Goal: Check status: Verify the current state of an ongoing process or item

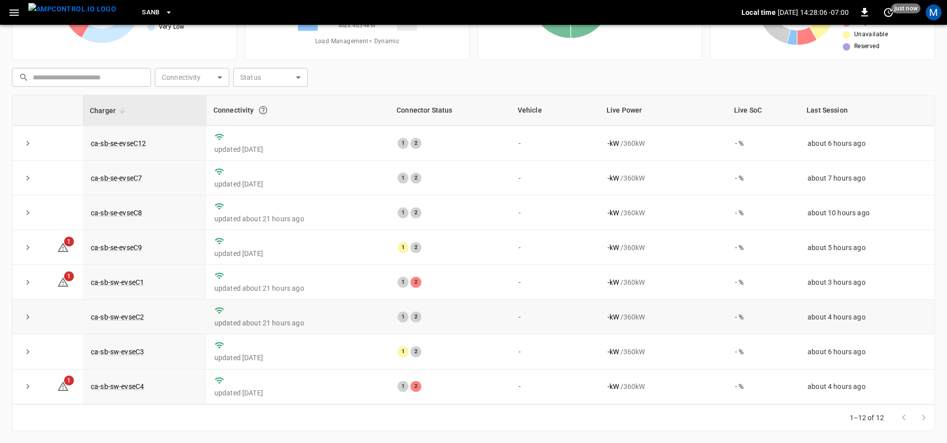
scroll to position [144, 0]
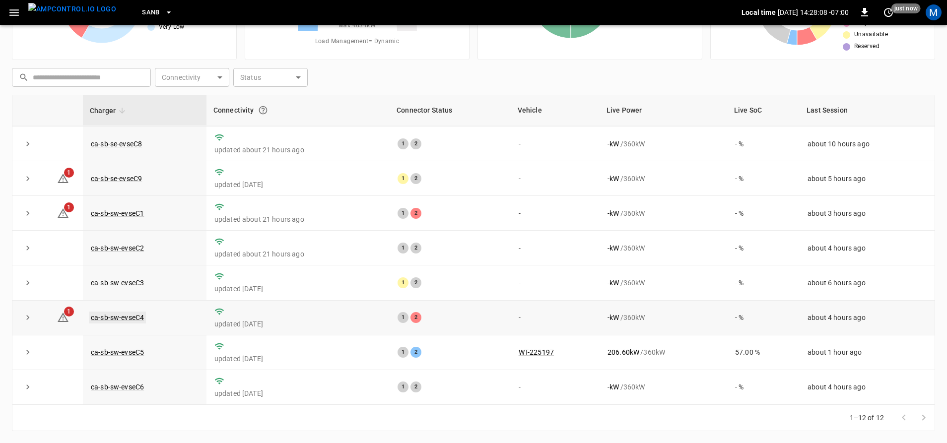
click at [137, 317] on link "ca-sb-sw-evseC4" at bounding box center [117, 318] width 57 height 12
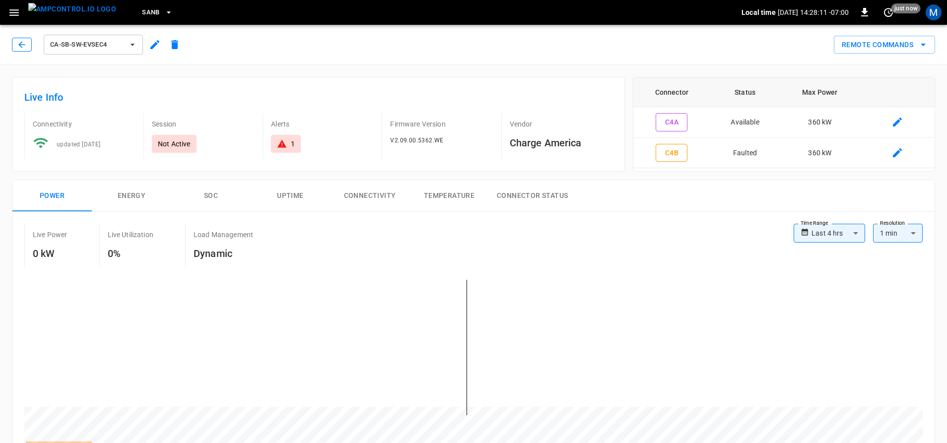
click at [26, 45] on icon "button" at bounding box center [22, 45] width 10 height 10
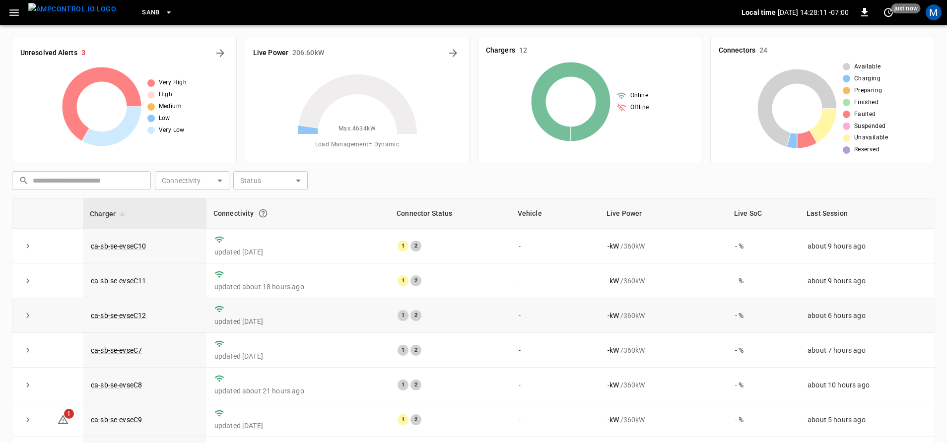
scroll to position [103, 0]
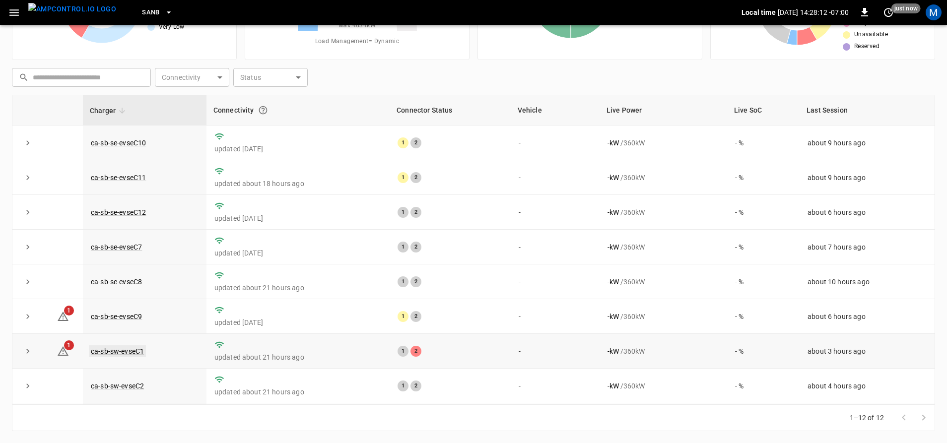
click at [133, 356] on link "ca-sb-sw-evseC1" at bounding box center [117, 352] width 57 height 12
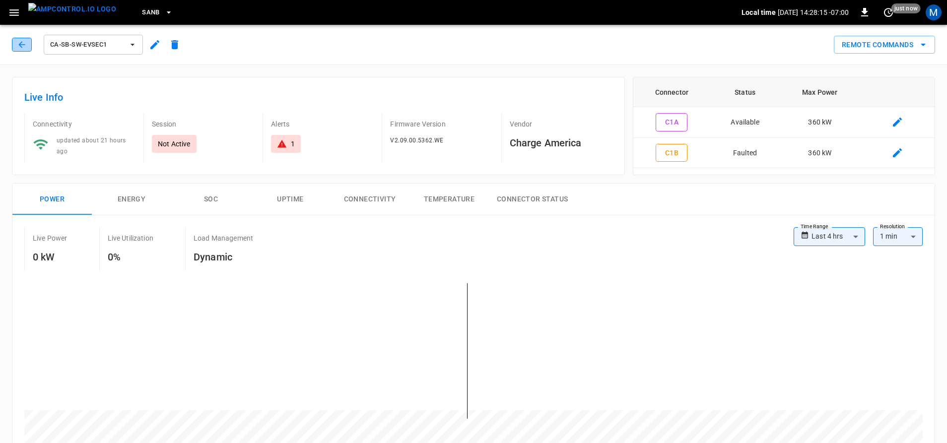
click at [23, 43] on icon "button" at bounding box center [22, 45] width 10 height 10
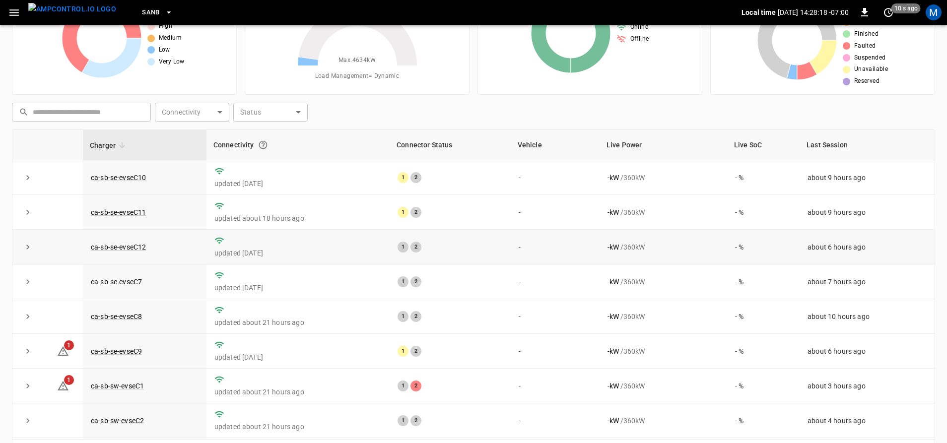
scroll to position [54, 0]
